Goal: Information Seeking & Learning: Learn about a topic

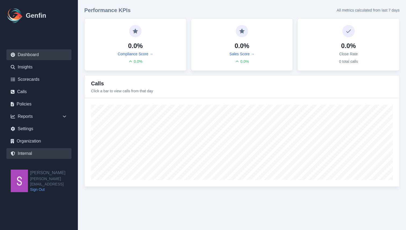
click at [36, 153] on link "Internal" at bounding box center [38, 153] width 65 height 11
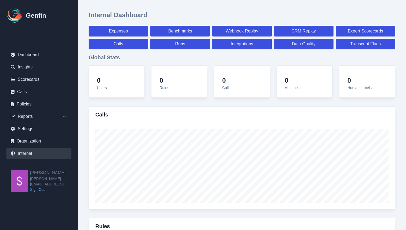
select select "paid"
select select "7"
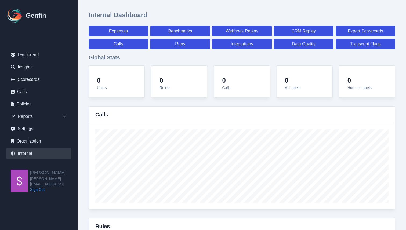
select select "paid"
select select "7"
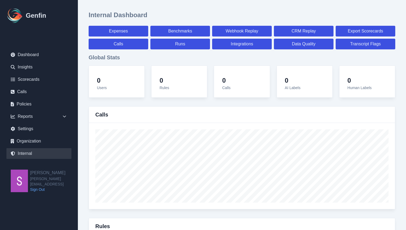
select select "7"
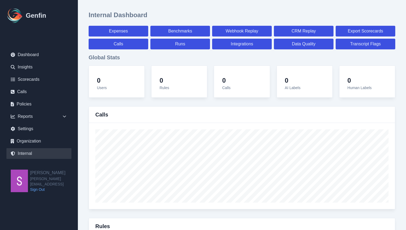
select select "7"
select select "paid"
select select "7"
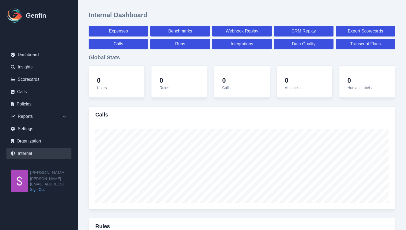
select select "7"
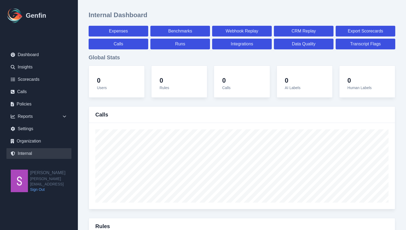
select select "7"
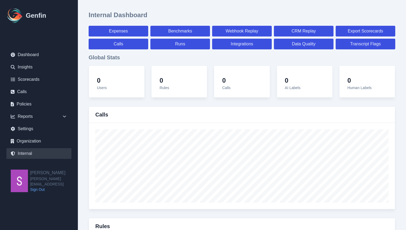
select select "paid"
select select "7"
select select "paid"
select select "7"
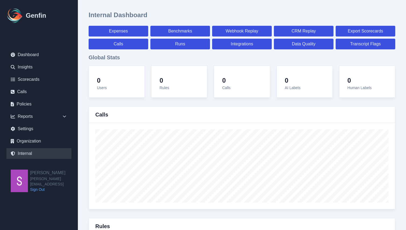
select select "paid"
select select "7"
select select "paid"
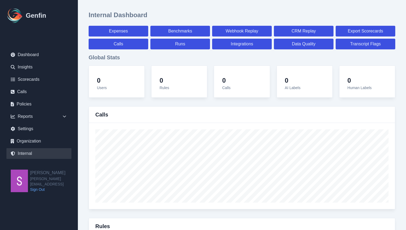
select select "7"
select select "paid"
select select "7"
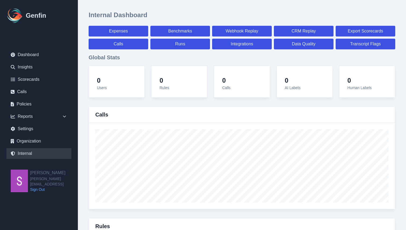
select select "7"
select select "paid"
select select "7"
select select "paid"
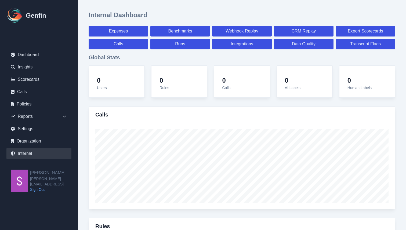
select select "7"
select select "paid"
select select "7"
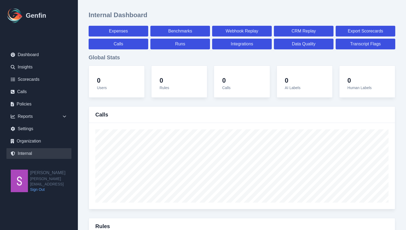
select select "7"
select select "paid"
select select "7"
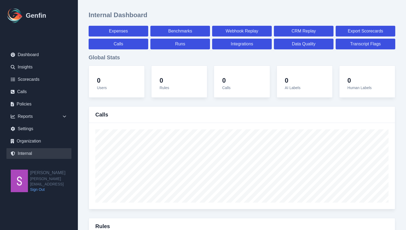
select select "7"
select select "paid"
select select "7"
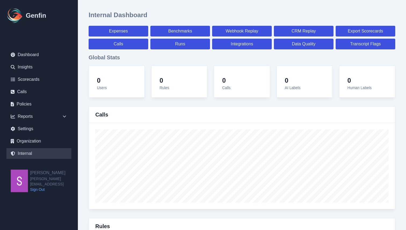
select select "7"
select select "paid"
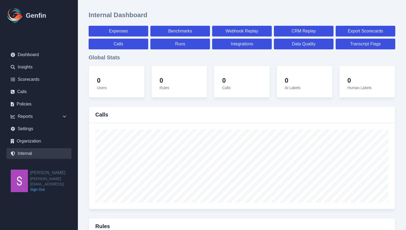
select select "7"
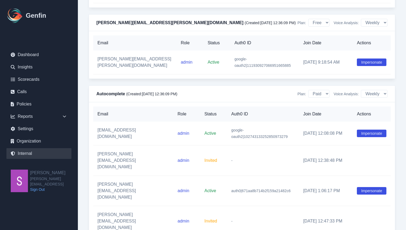
scroll to position [1935, 0]
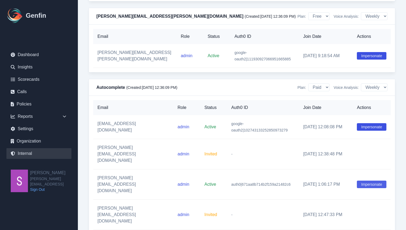
click at [374, 181] on button "Impersonate" at bounding box center [372, 185] width 30 height 8
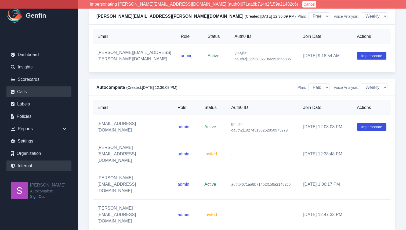
click at [22, 90] on link "Calls" at bounding box center [38, 91] width 65 height 11
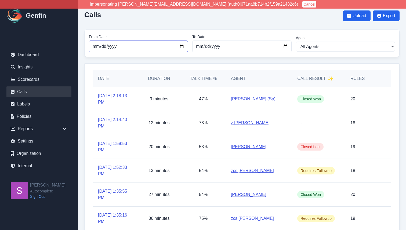
click at [183, 46] on input "2025-08-01" at bounding box center [138, 47] width 99 height 12
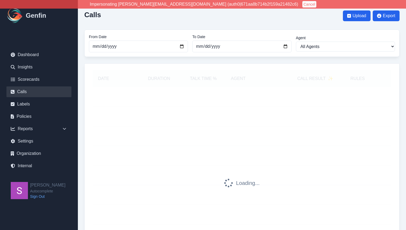
type input "2024-10-01"
click at [231, 58] on div "Calls Upload Export From Date 2024-10-01 To Date 2025-09-10 Agent All Agents Ad…" at bounding box center [242, 154] width 328 height 309
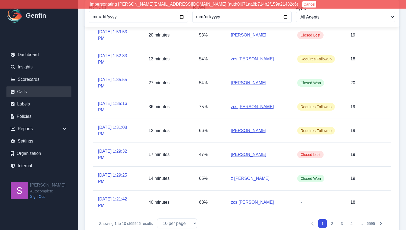
scroll to position [123, 0]
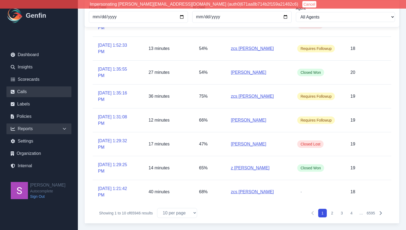
click at [65, 128] on icon at bounding box center [64, 128] width 5 height 5
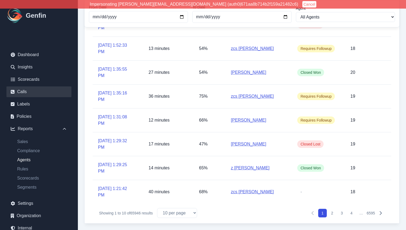
click at [25, 161] on link "Agents" at bounding box center [42, 160] width 59 height 6
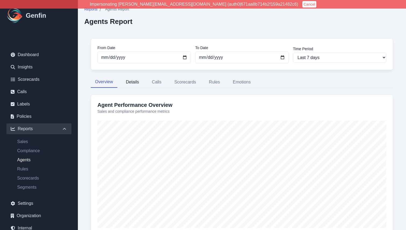
click at [131, 83] on button "Details" at bounding box center [133, 82] width 22 height 11
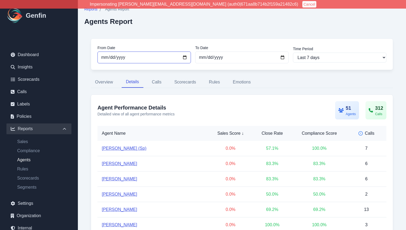
click at [186, 58] on input "2025-09-03" at bounding box center [143, 58] width 93 height 12
type input "2025-08-03"
select select "custom"
type input "[DATE]"
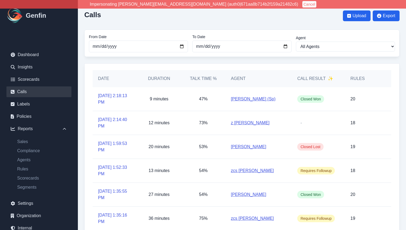
scroll to position [123, 0]
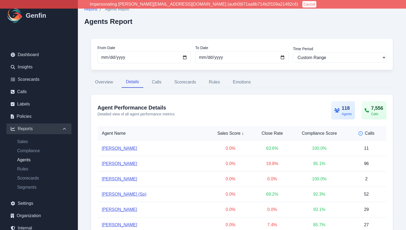
select select "custom"
